Goal: Check status: Check status

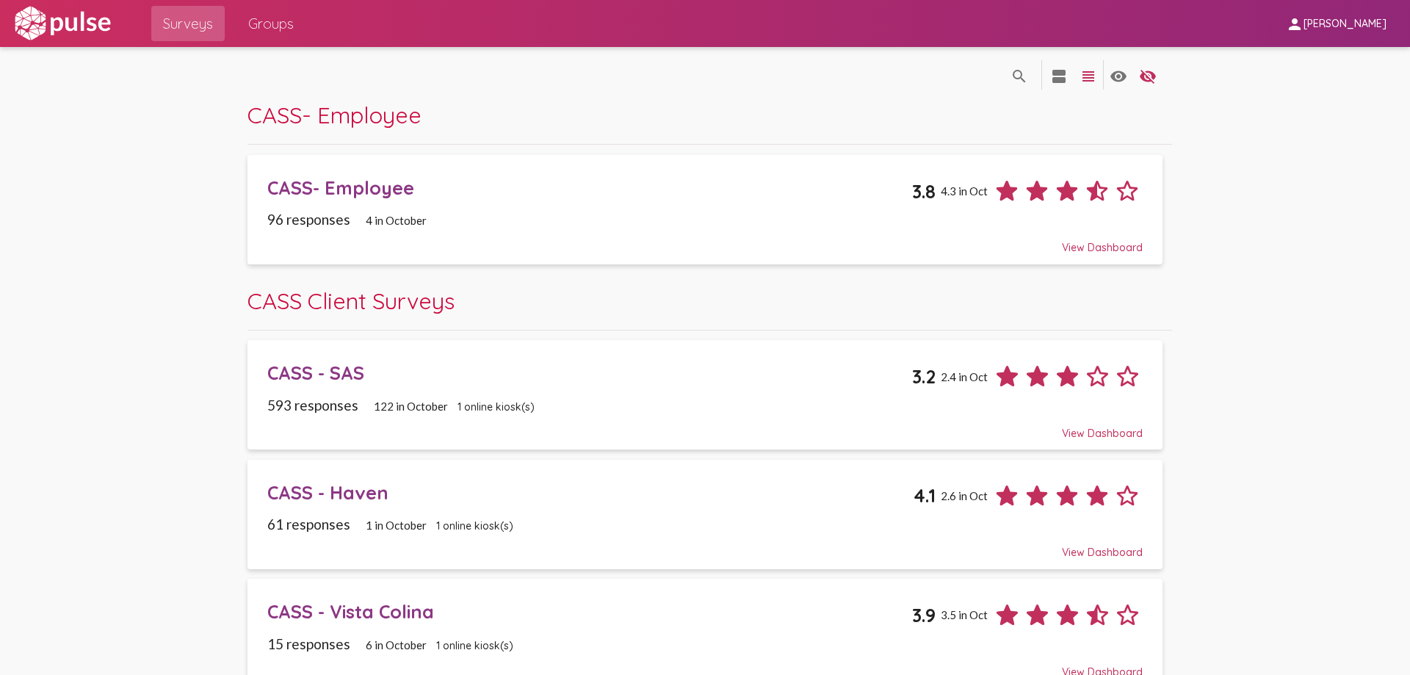
scroll to position [147, 0]
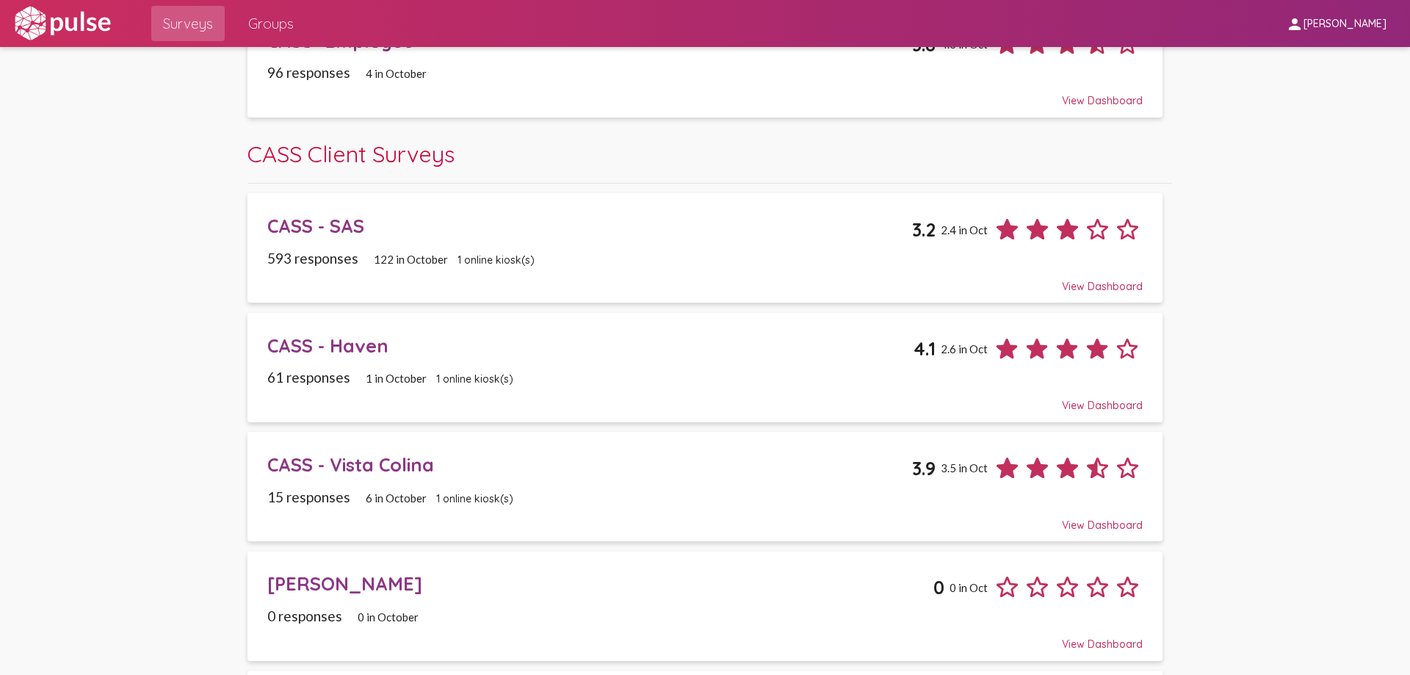
click at [315, 237] on div "CASS - SAS" at bounding box center [589, 225] width 644 height 23
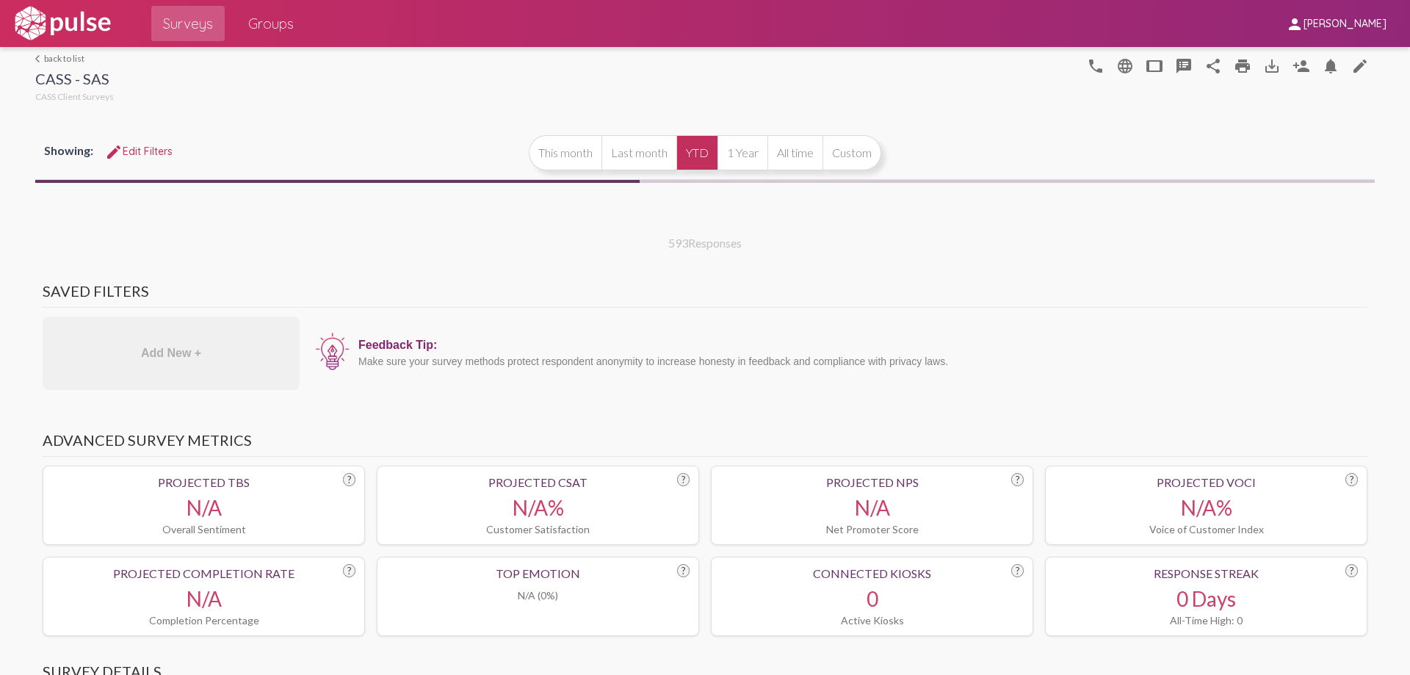
click at [704, 154] on button "YTD" at bounding box center [696, 152] width 41 height 35
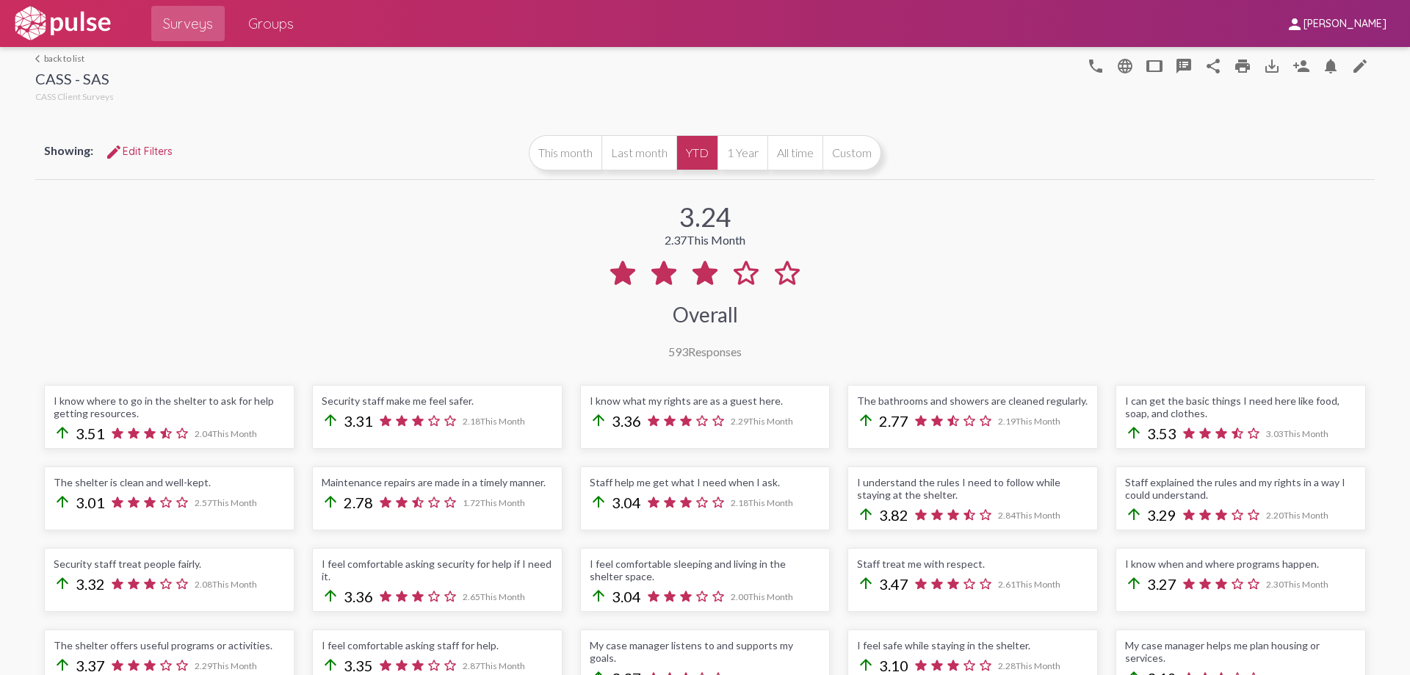
click at [65, 57] on link "arrow_back_ios back to list" at bounding box center [74, 58] width 79 height 11
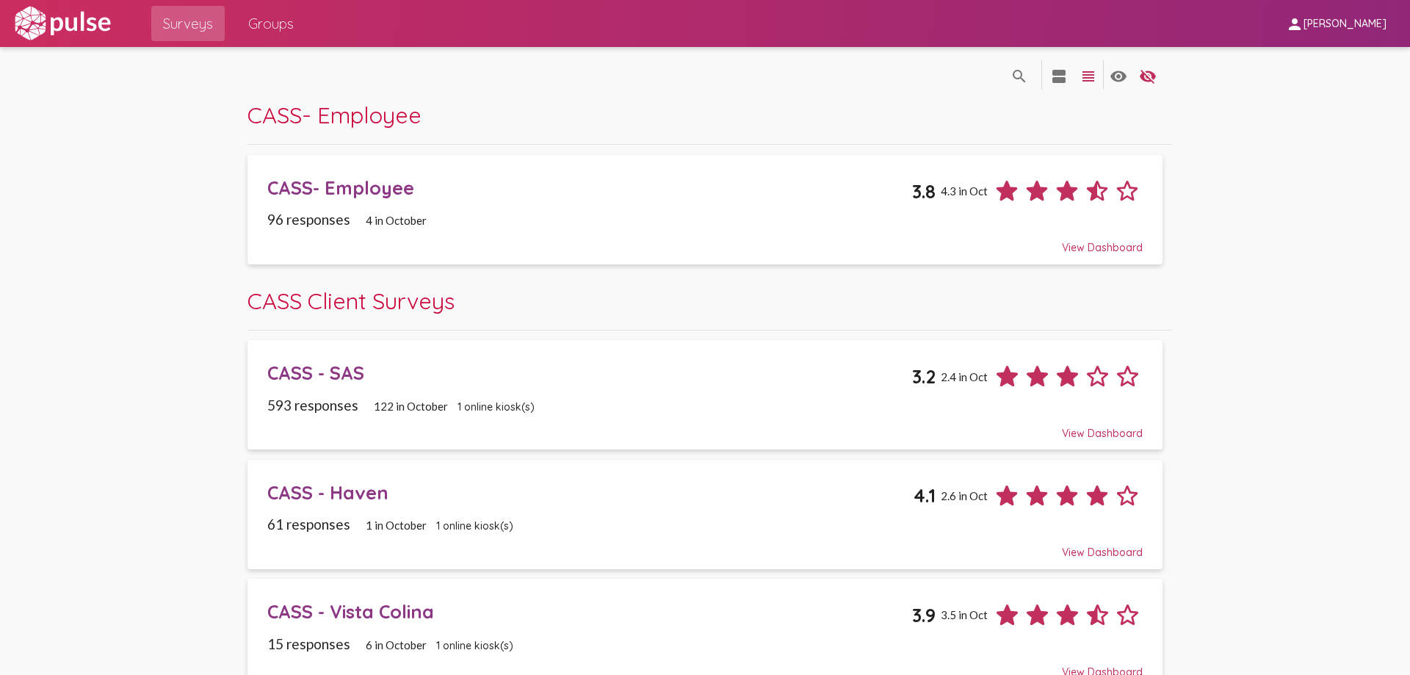
scroll to position [147, 0]
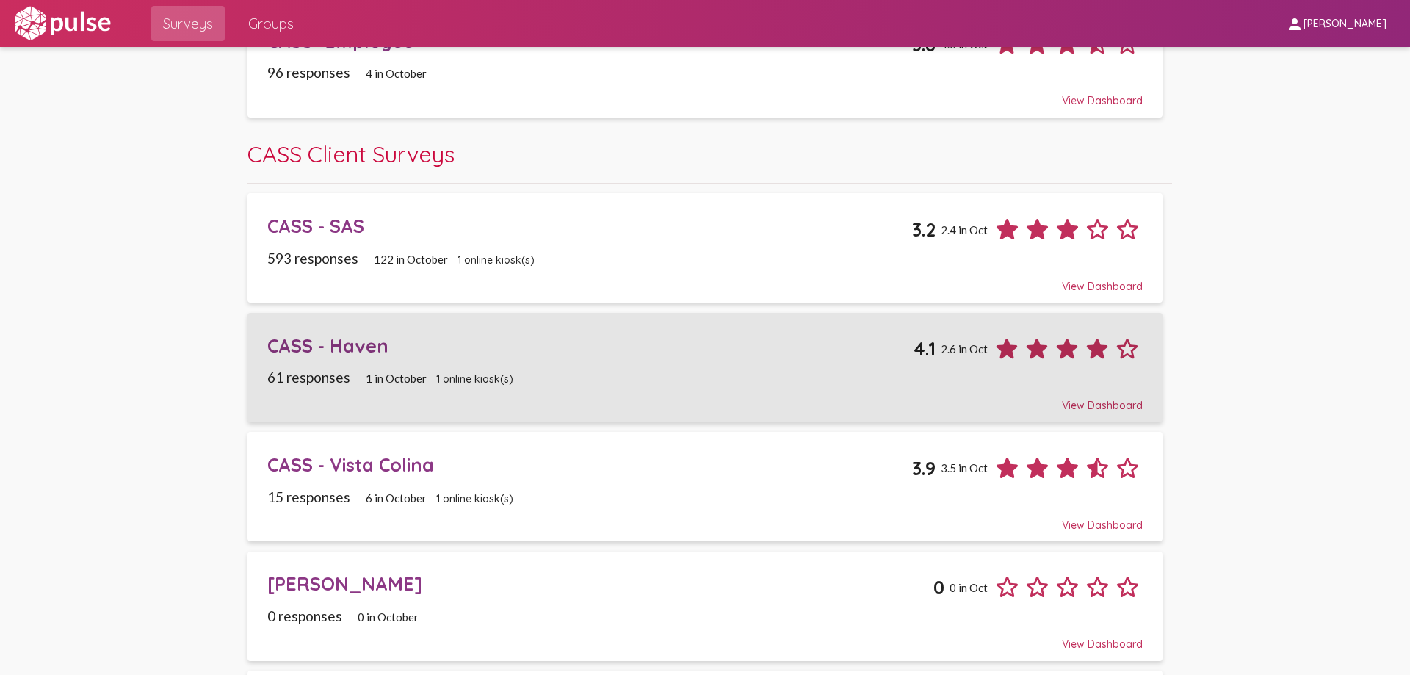
click at [360, 339] on div "CASS - Haven" at bounding box center [590, 345] width 646 height 23
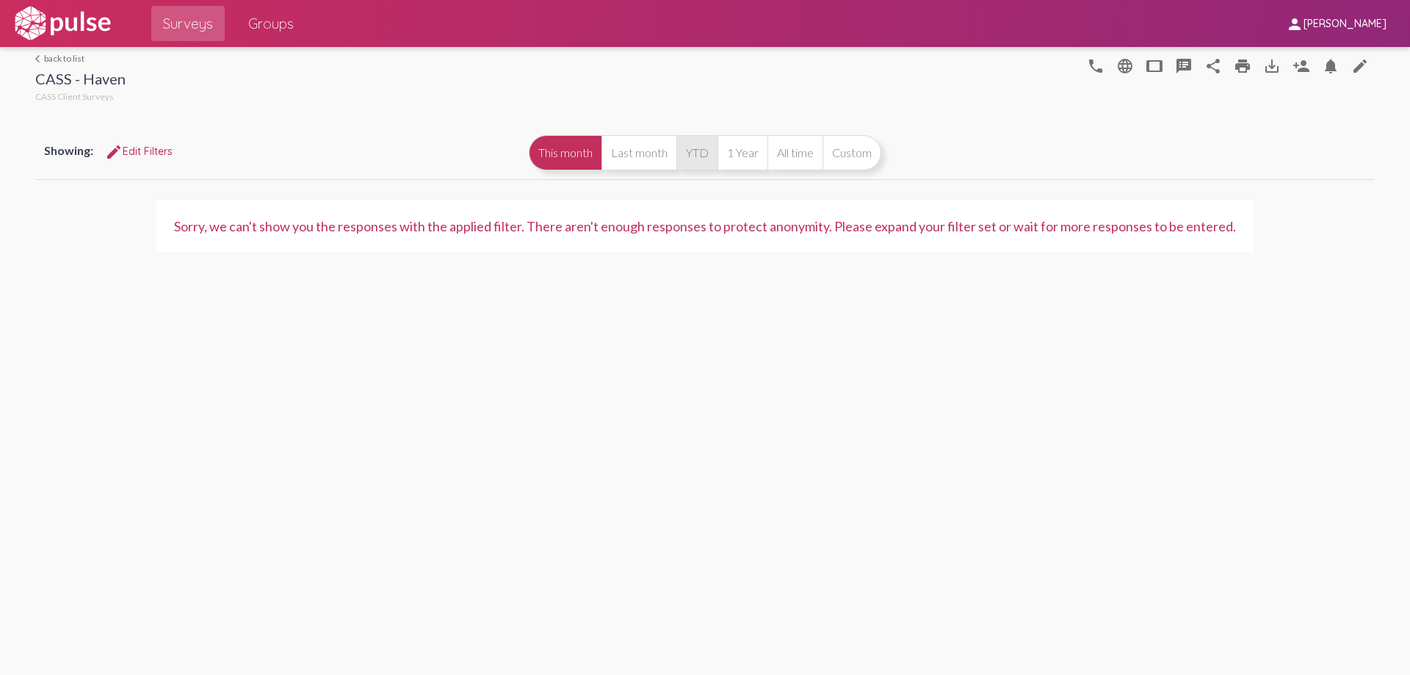
click at [695, 142] on button "YTD" at bounding box center [696, 152] width 41 height 35
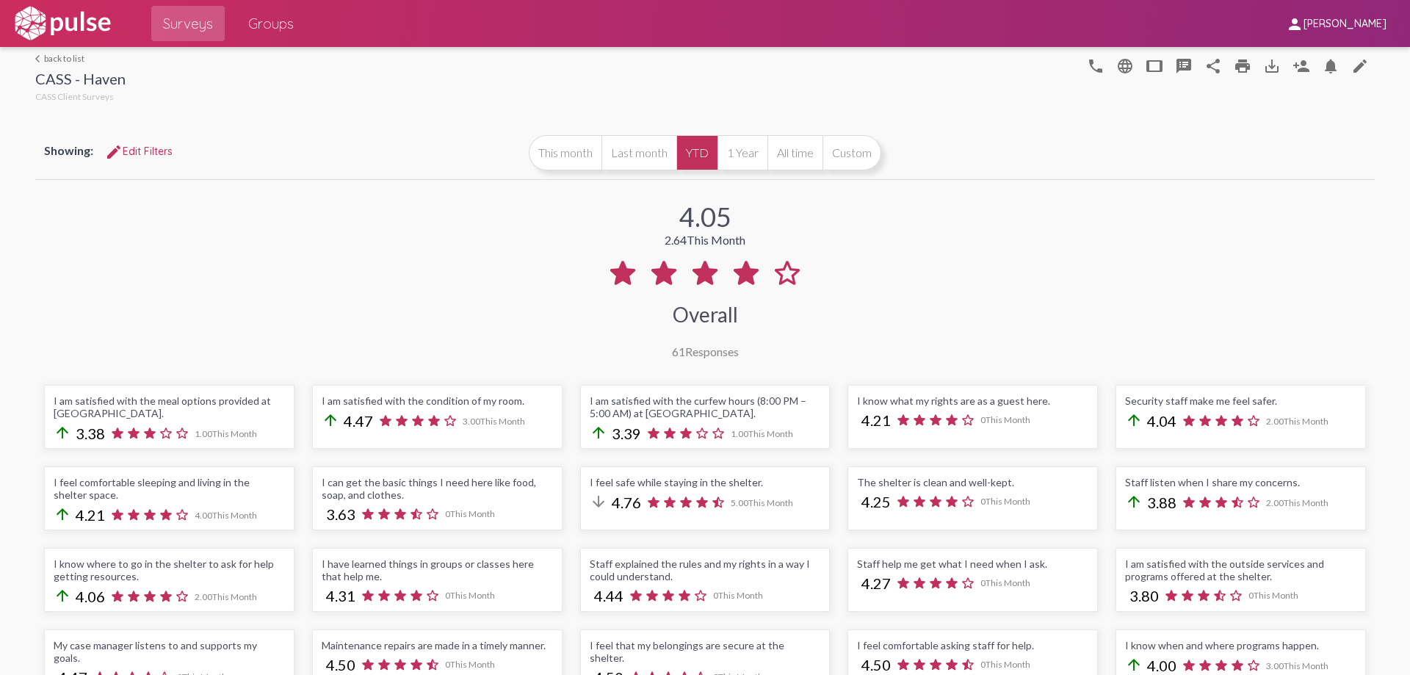
click at [77, 60] on link "arrow_back_ios back to list" at bounding box center [80, 58] width 90 height 11
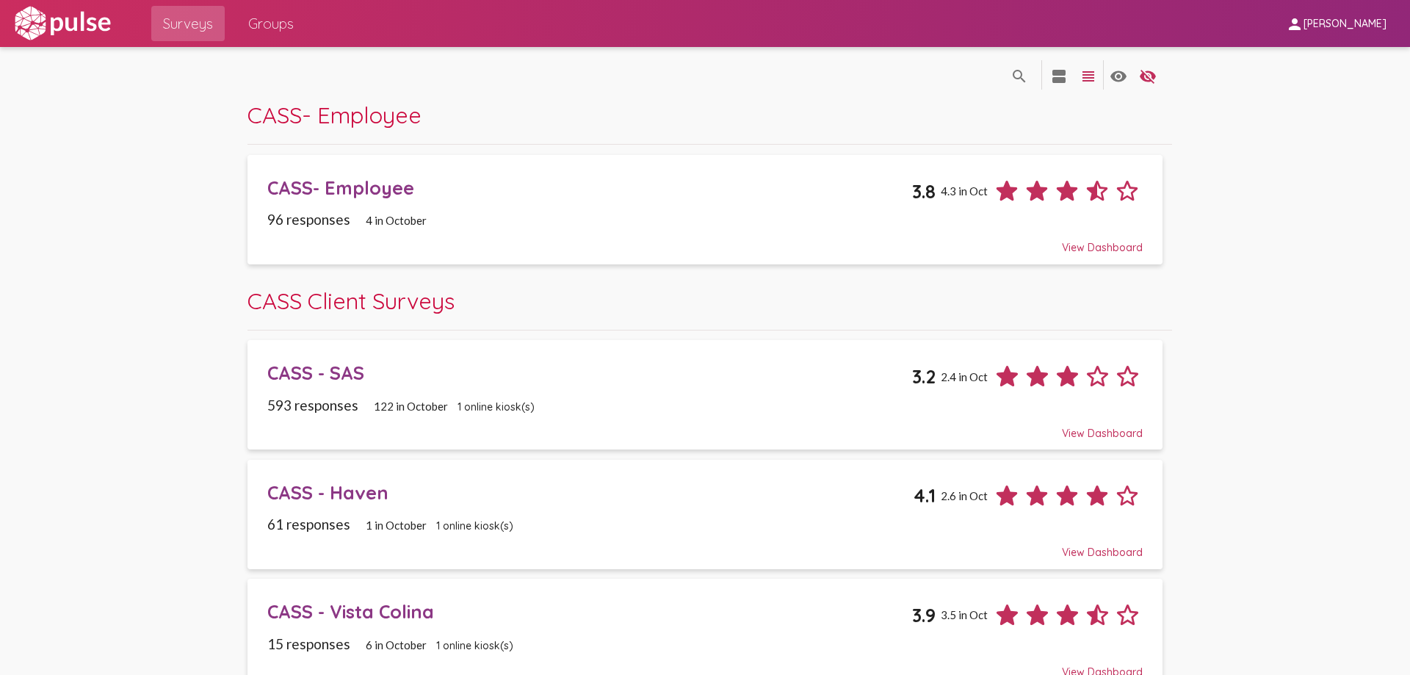
scroll to position [147, 0]
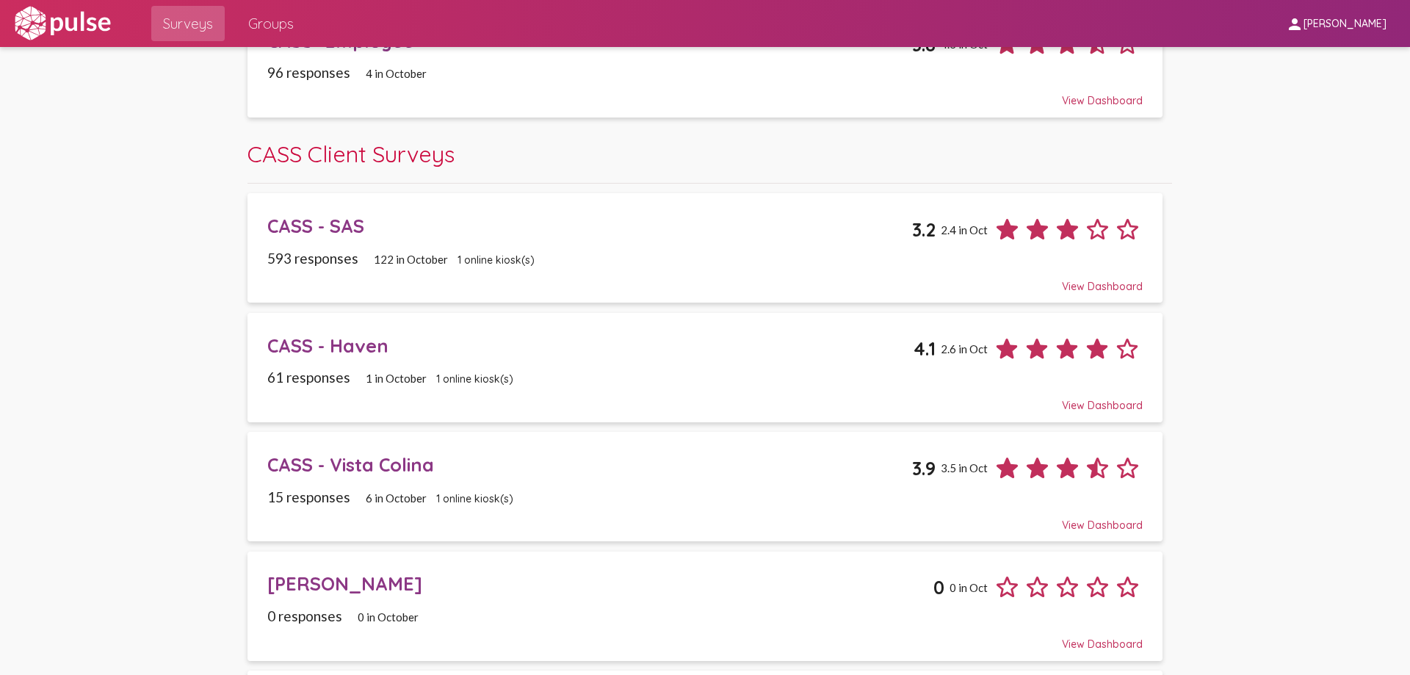
click at [410, 463] on div "CASS - Vista Colina" at bounding box center [589, 464] width 644 height 23
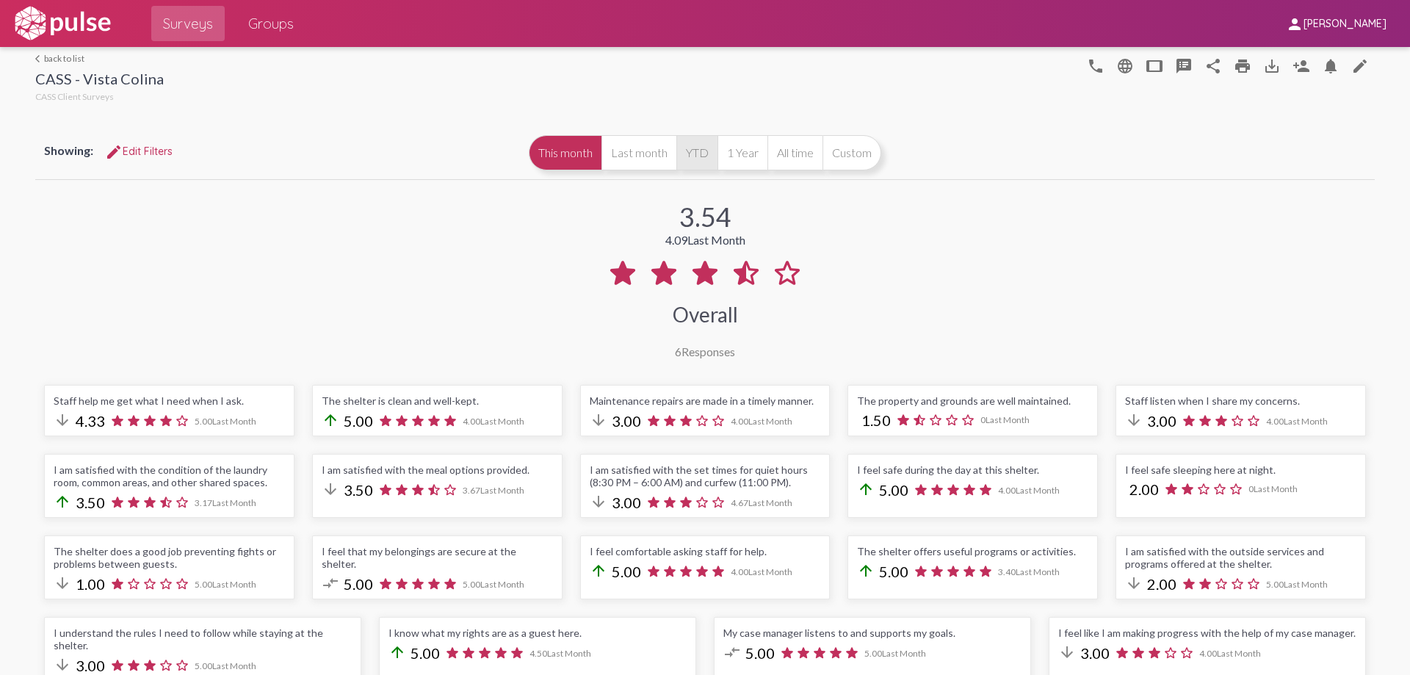
click at [687, 153] on button "YTD" at bounding box center [696, 152] width 41 height 35
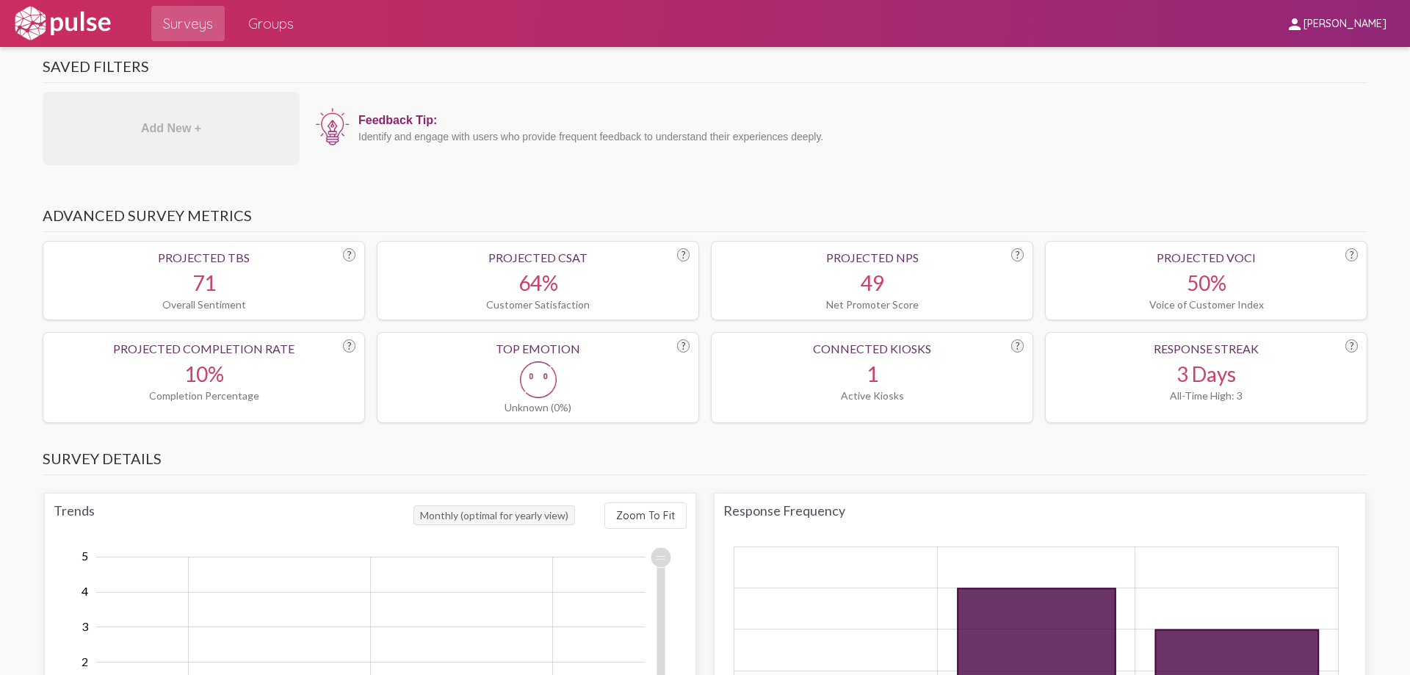
scroll to position [1249, 0]
